Goal: Register for event/course

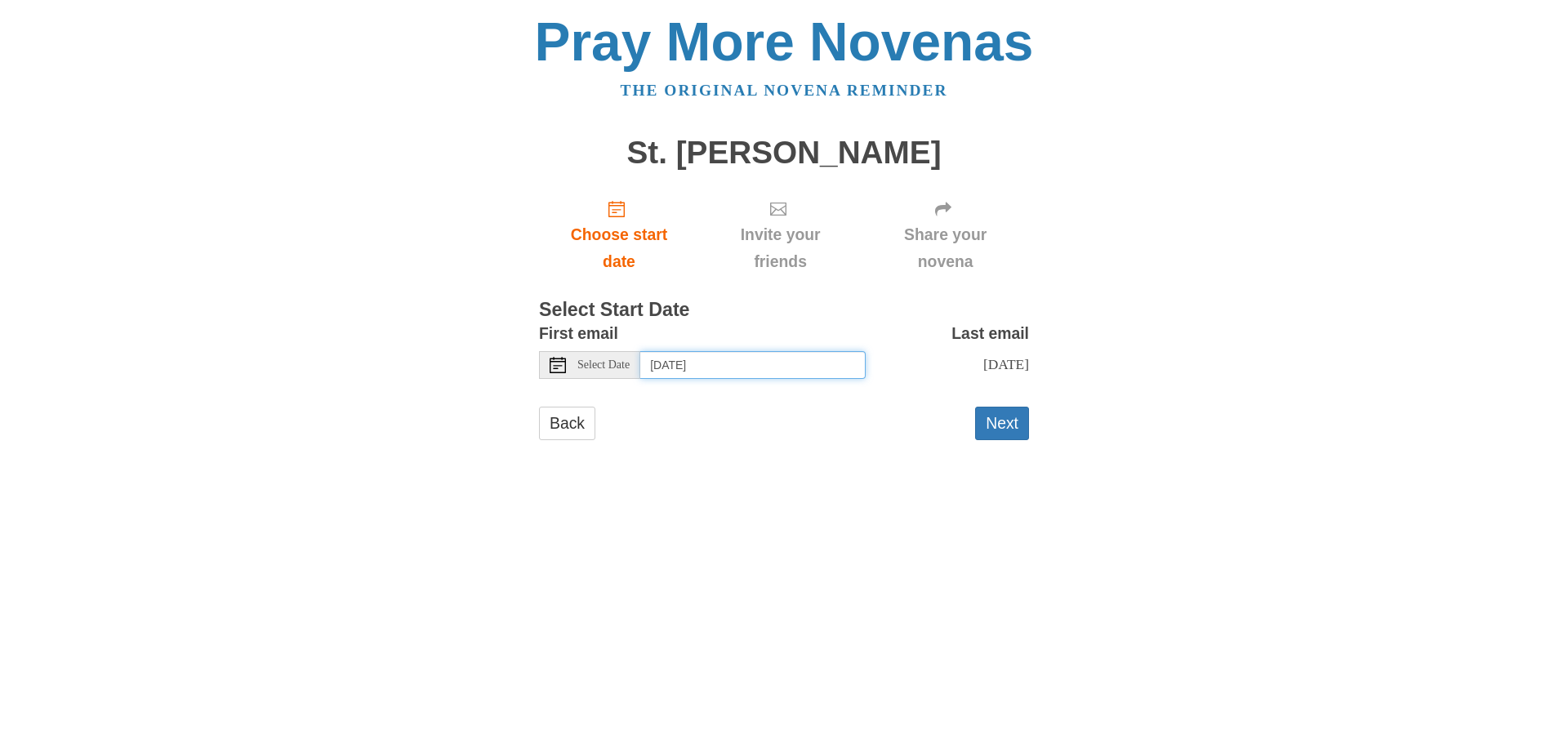
click at [697, 379] on input "[DATE]" at bounding box center [753, 365] width 225 height 28
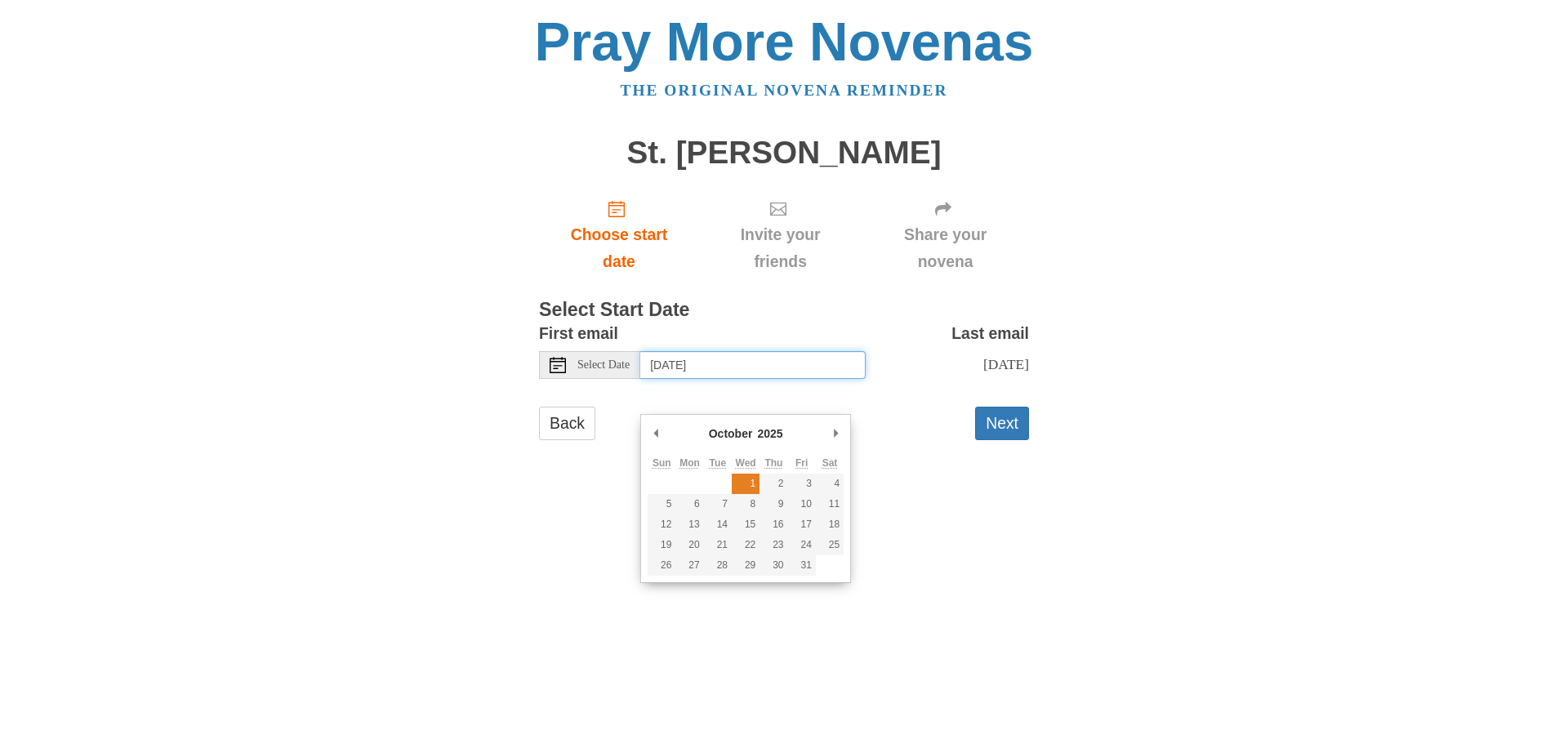
type input "[DATE]"
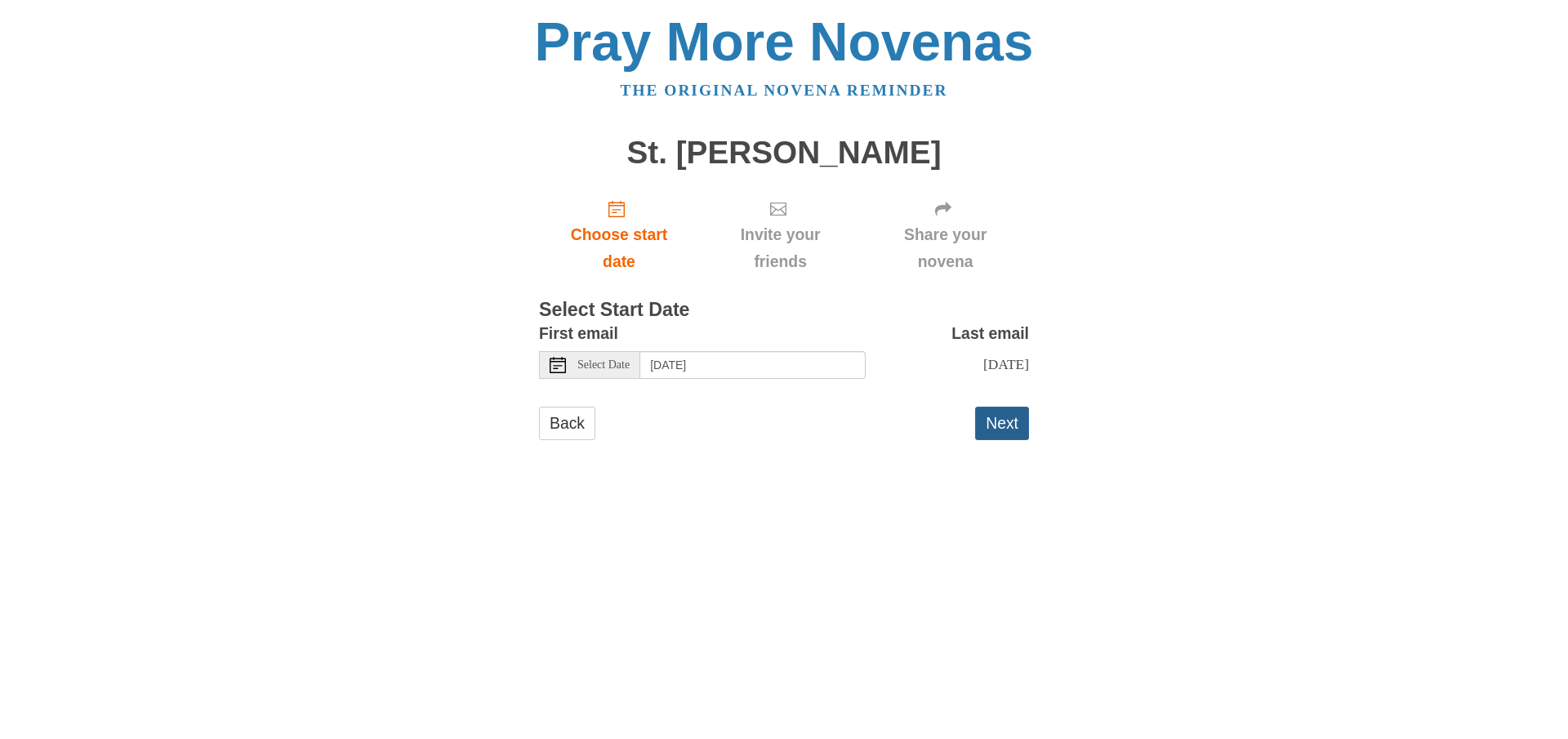
click at [1011, 440] on button "Next" at bounding box center [1002, 423] width 54 height 33
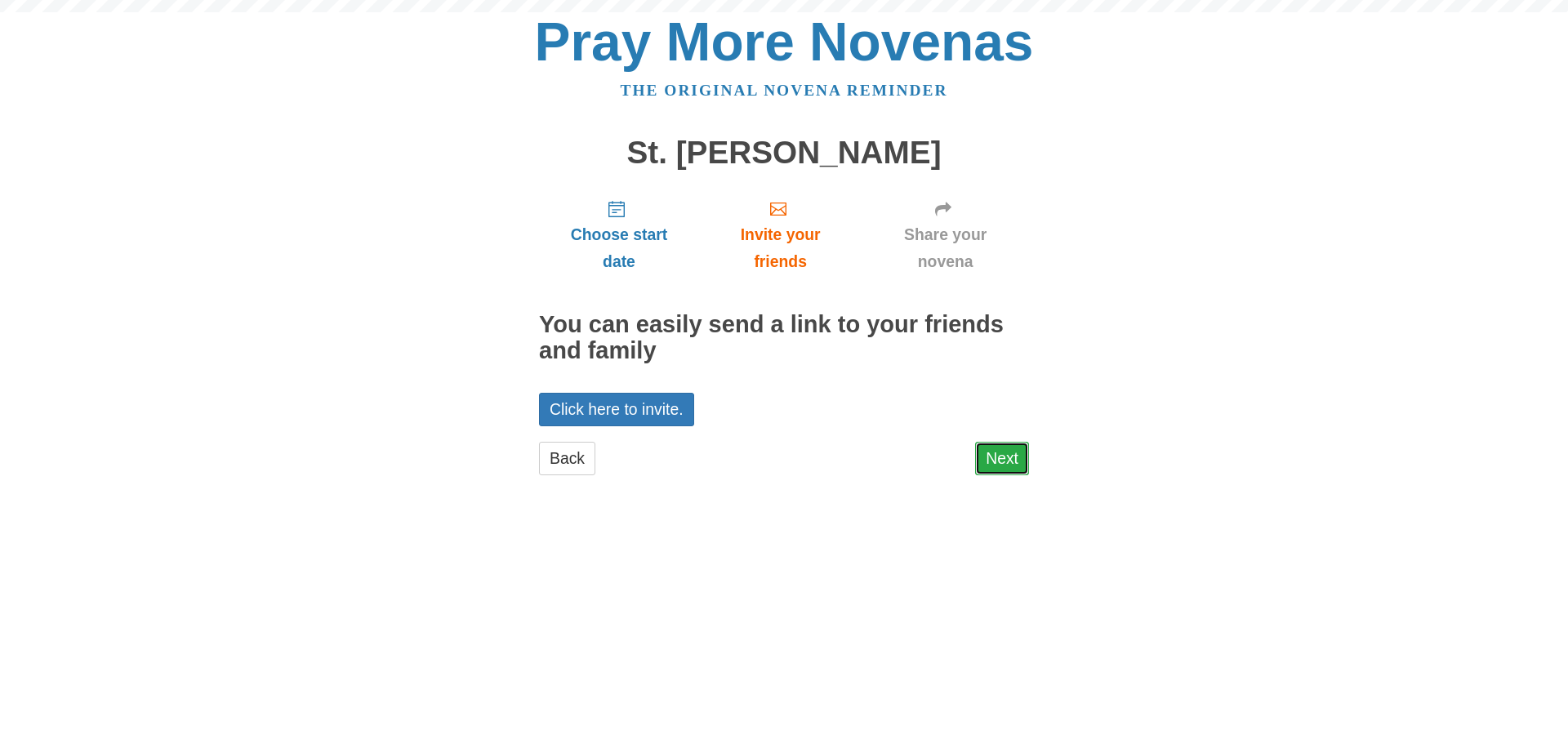
click at [1009, 475] on link "Next" at bounding box center [1002, 458] width 54 height 33
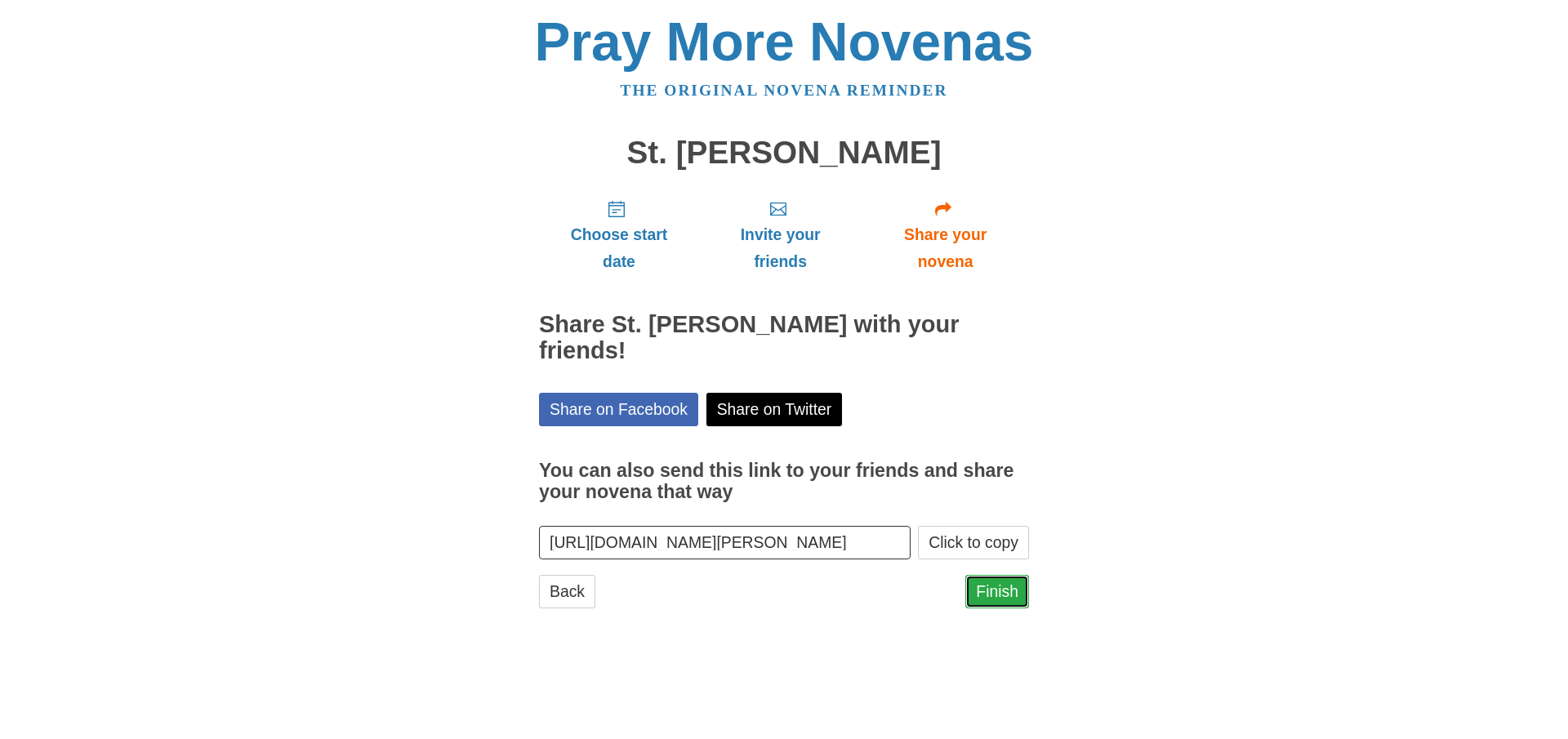
click at [993, 609] on link "Finish" at bounding box center [997, 591] width 64 height 33
